Goal: Information Seeking & Learning: Learn about a topic

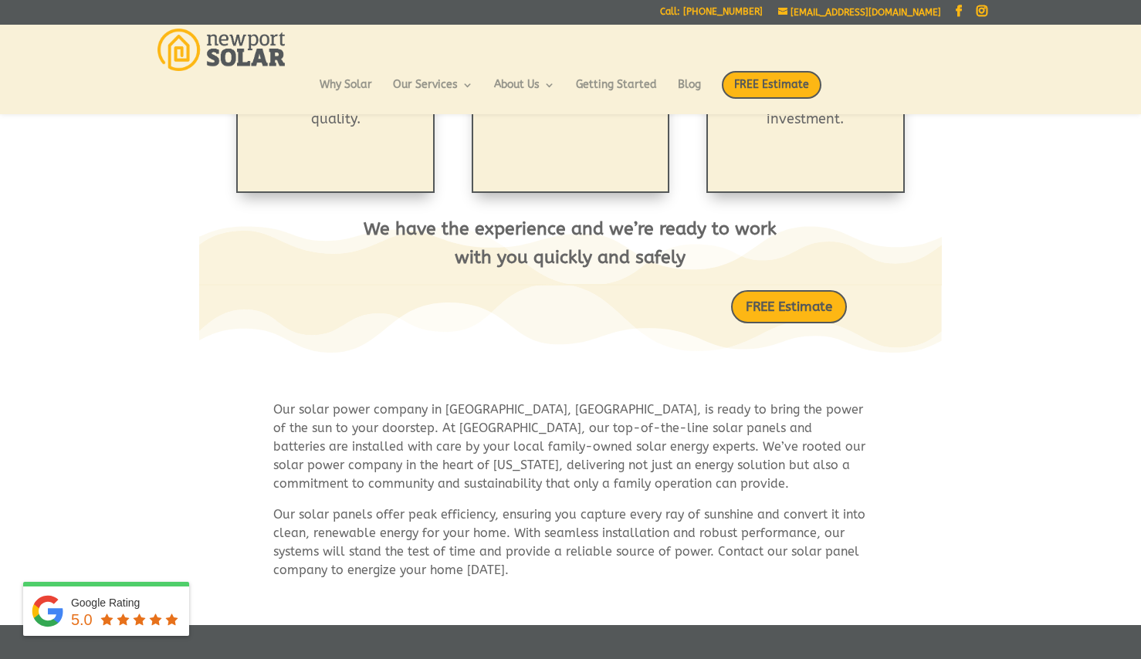
scroll to position [840, 0]
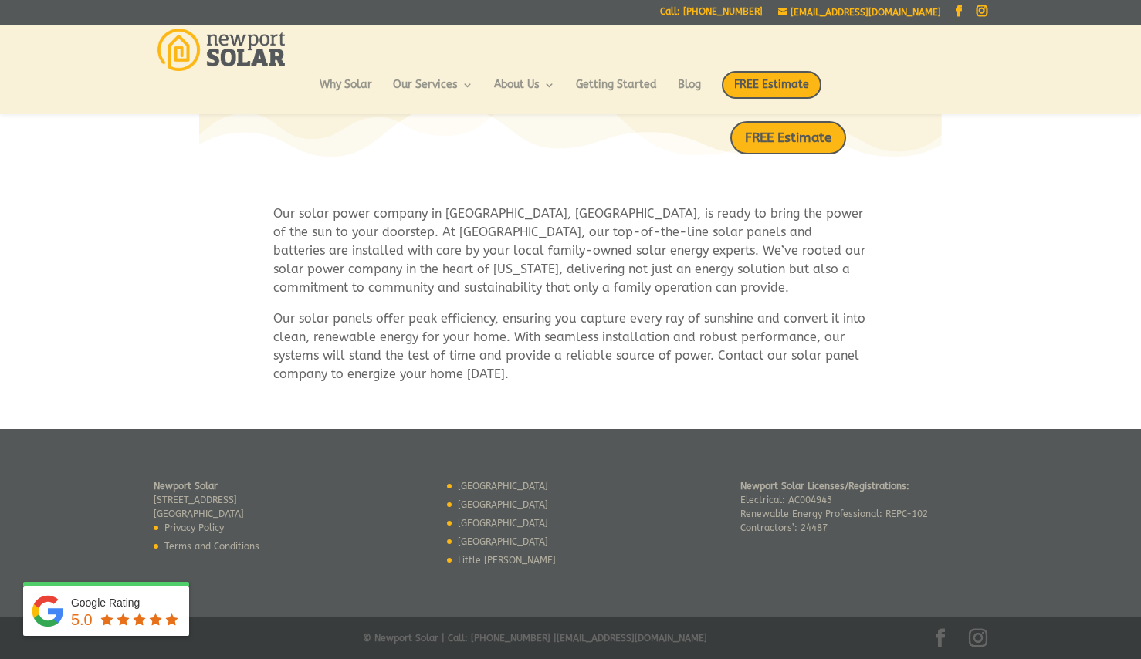
click at [488, 499] on link "[GEOGRAPHIC_DATA]" at bounding box center [503, 504] width 90 height 11
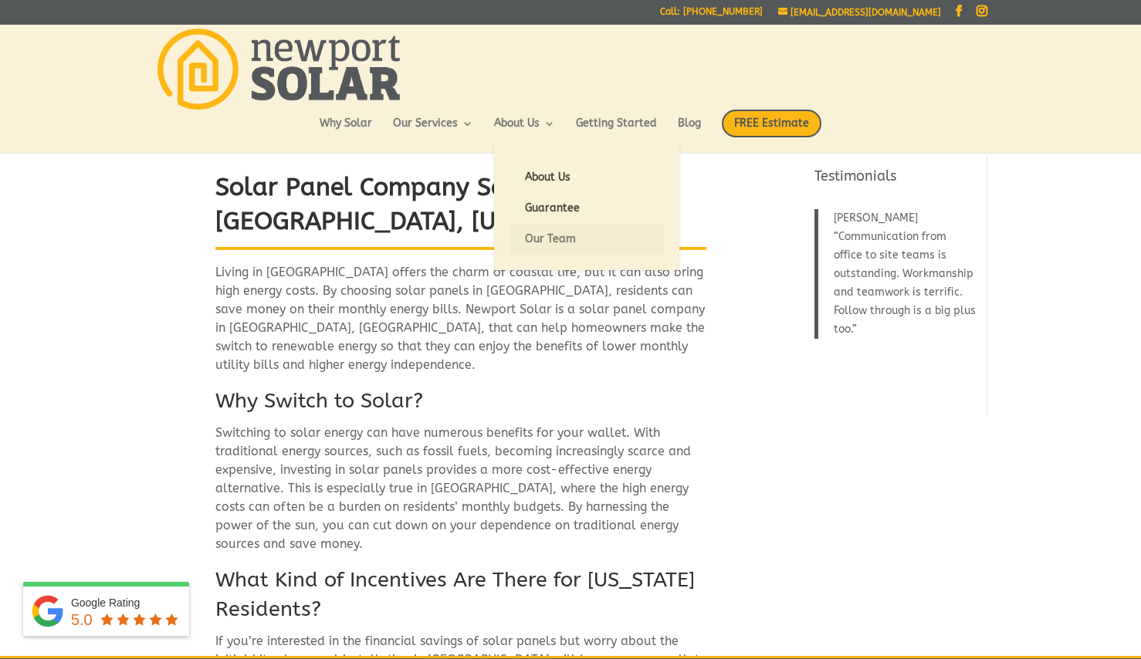
click at [553, 232] on link "Our Team" at bounding box center [587, 239] width 154 height 31
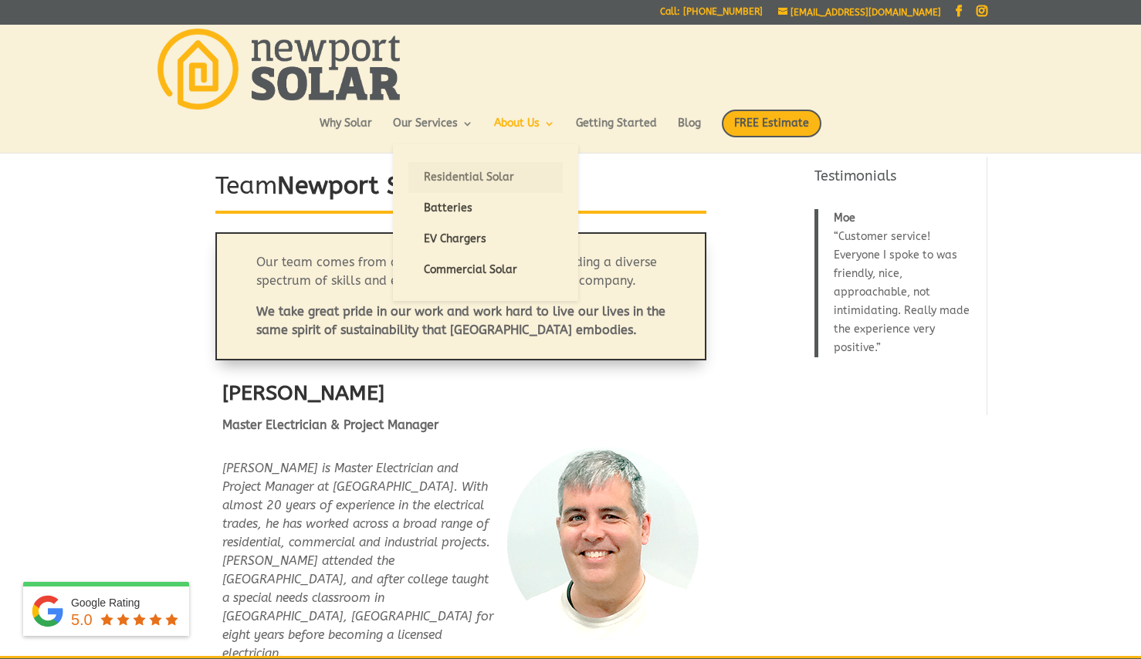
click at [459, 185] on link "Residential Solar" at bounding box center [485, 177] width 154 height 31
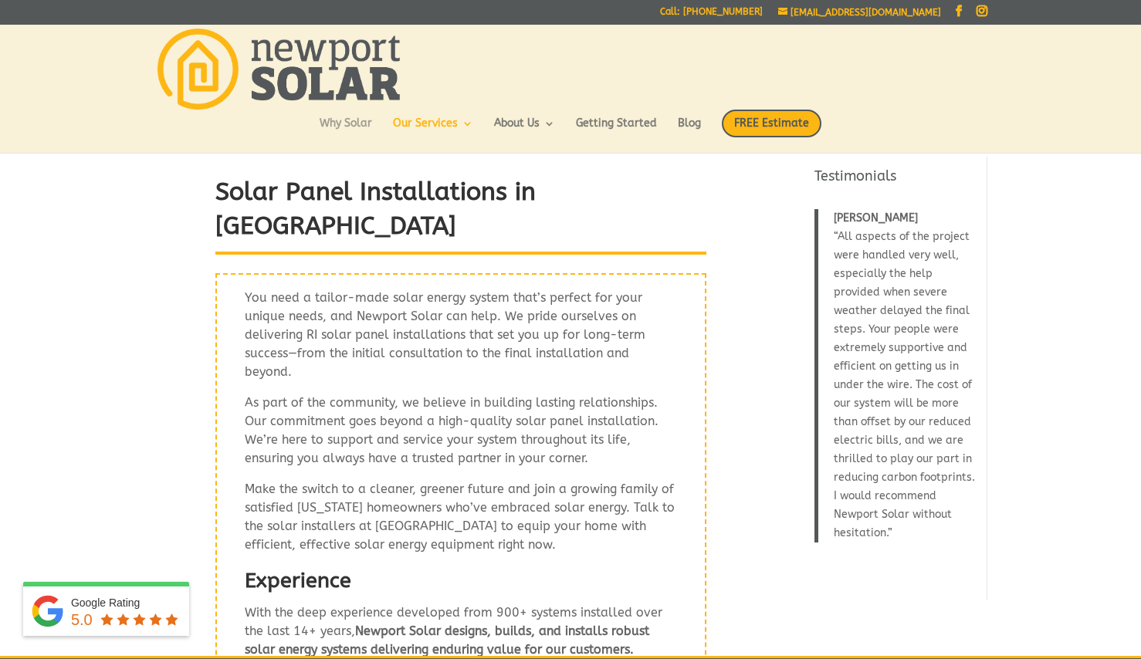
click at [338, 127] on link "Why Solar" at bounding box center [346, 131] width 52 height 26
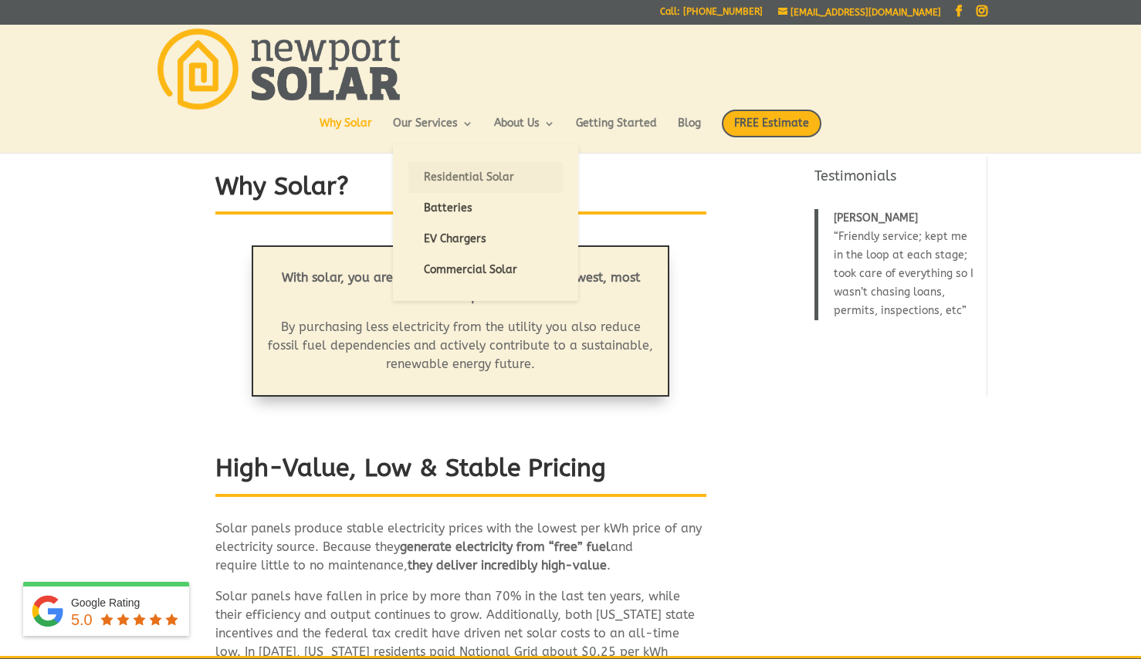
click at [496, 181] on link "Residential Solar" at bounding box center [485, 177] width 154 height 31
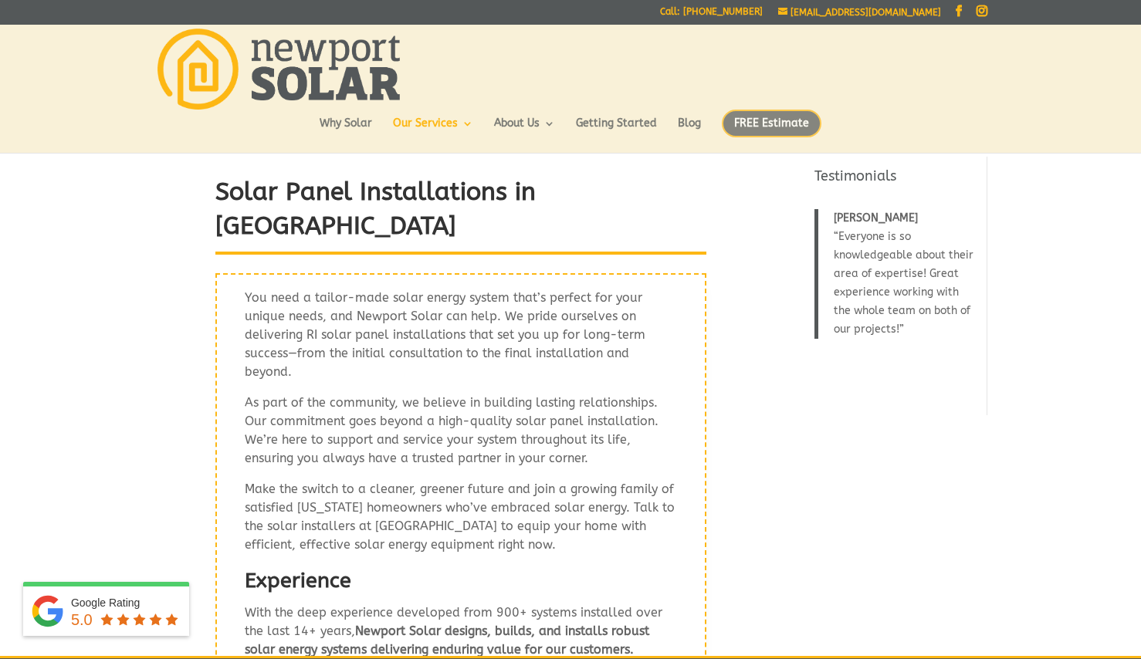
click at [788, 116] on span "FREE Estimate" at bounding box center [772, 124] width 100 height 28
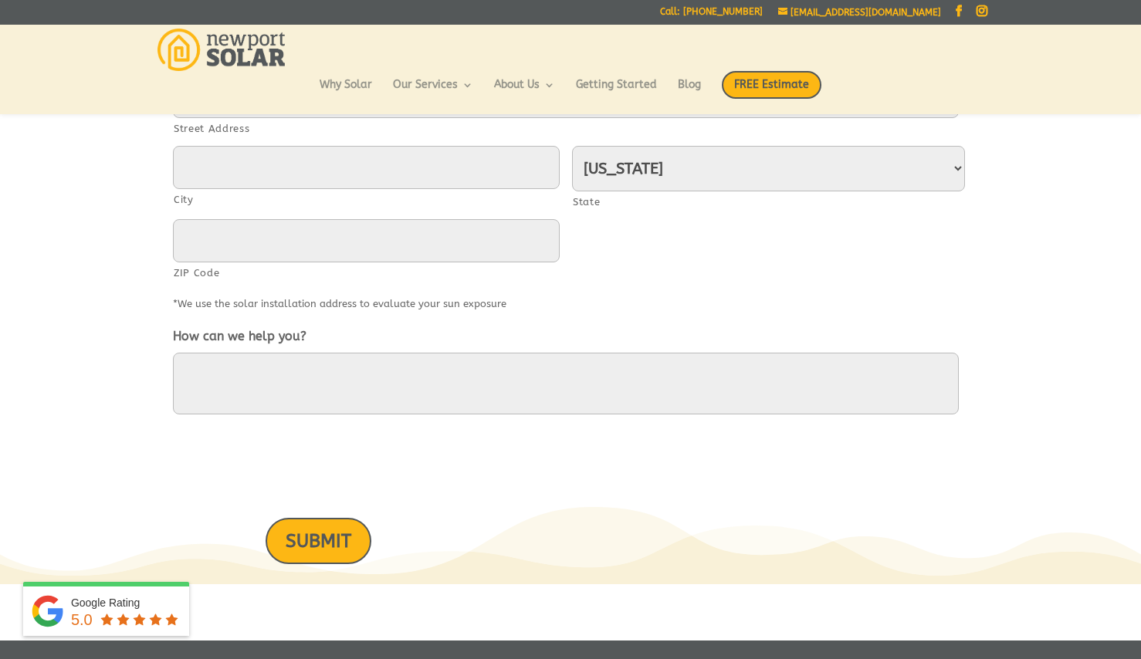
scroll to position [803, 0]
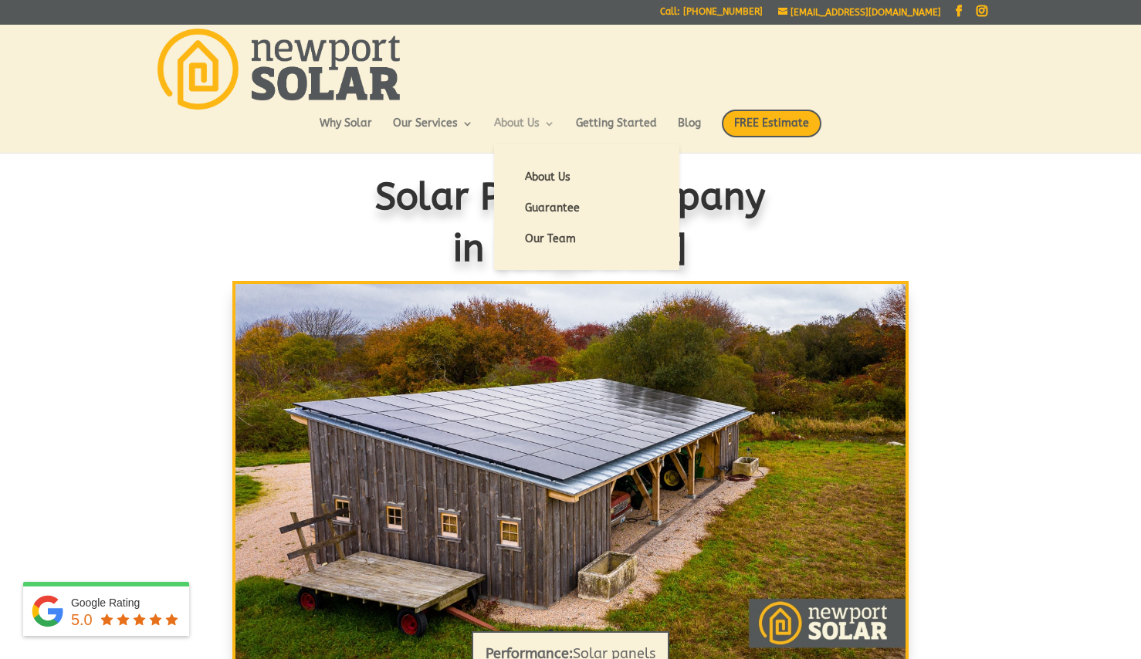
click at [514, 130] on link "About Us" at bounding box center [524, 131] width 61 height 26
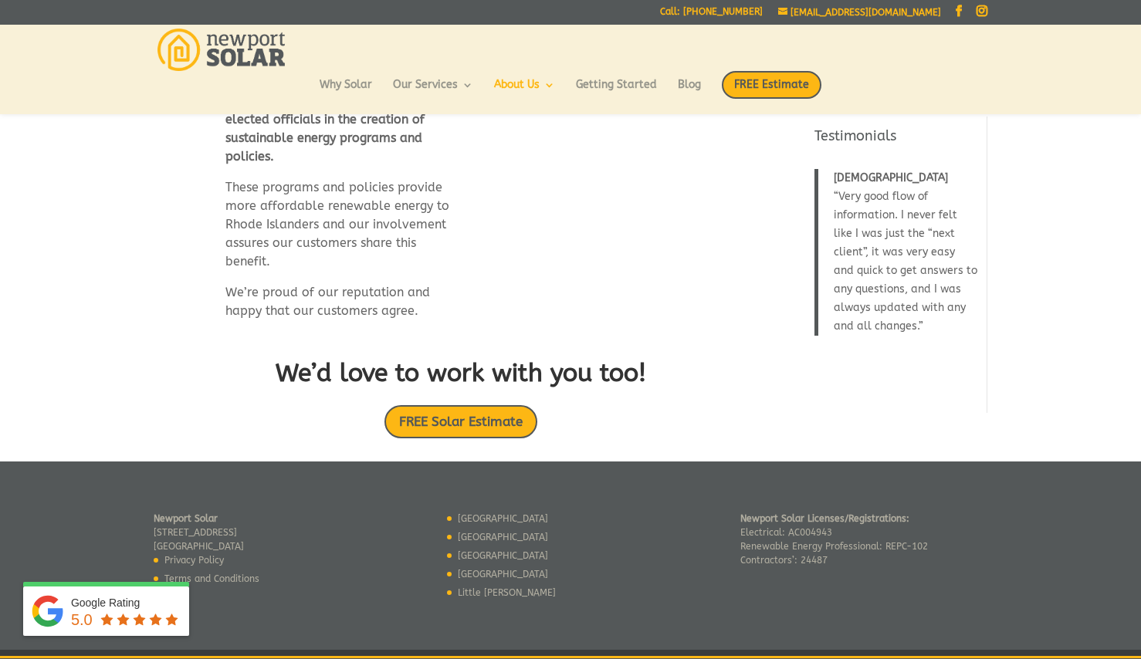
scroll to position [963, 0]
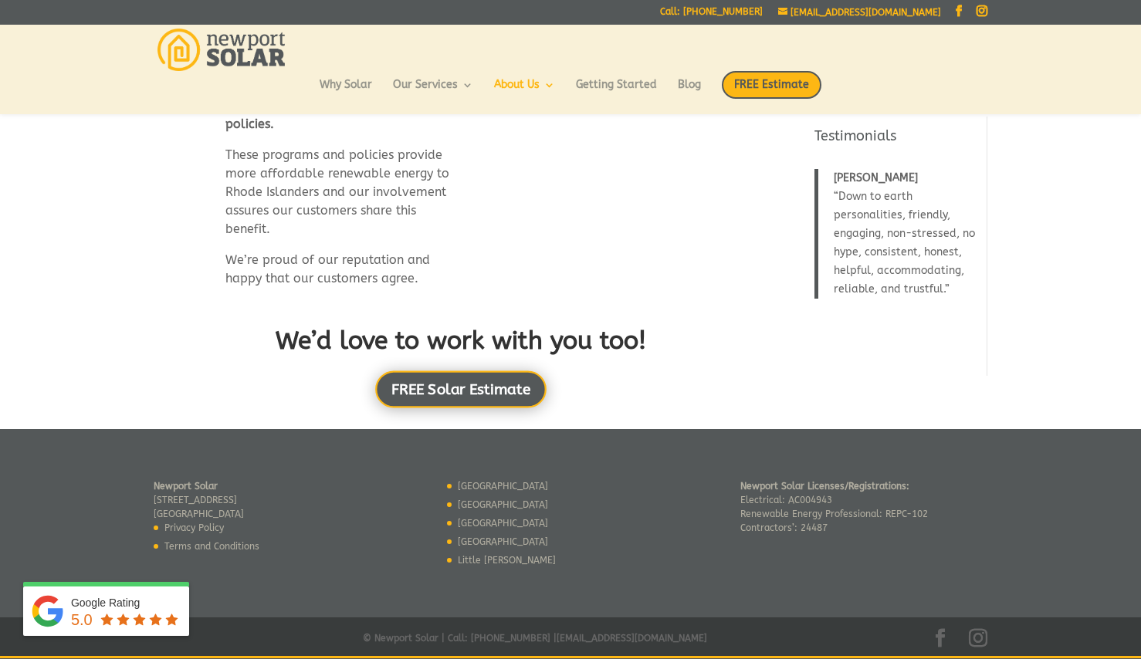
click at [469, 389] on link "FREE Solar Estimate" at bounding box center [460, 389] width 171 height 37
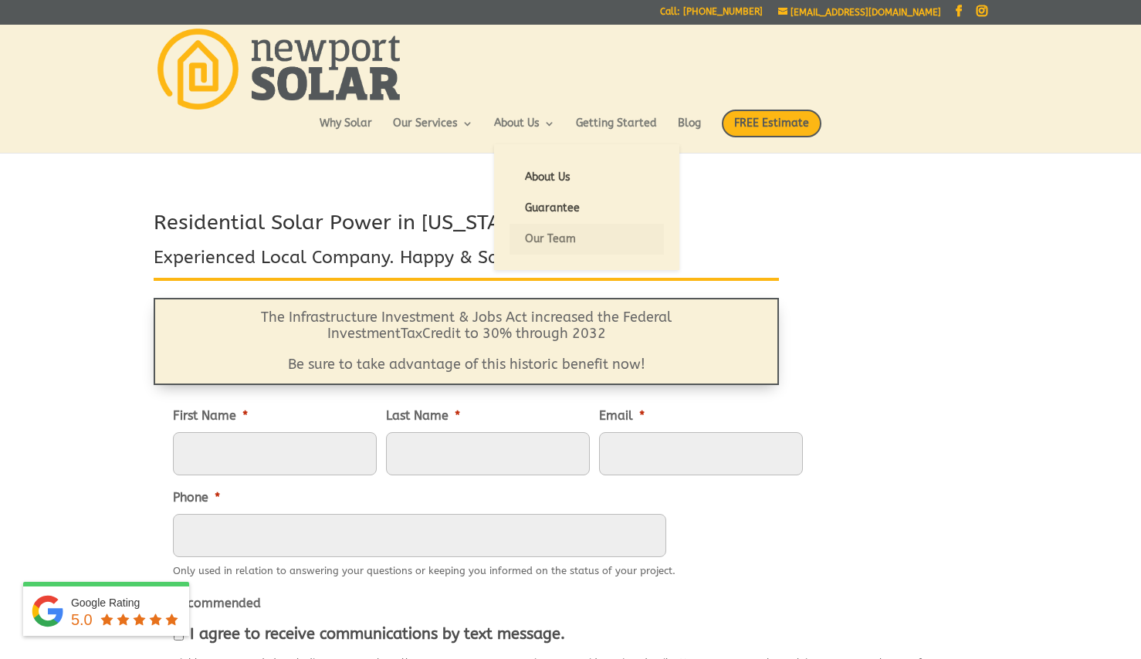
click at [547, 234] on link "Our Team" at bounding box center [587, 239] width 154 height 31
